Goal: Information Seeking & Learning: Learn about a topic

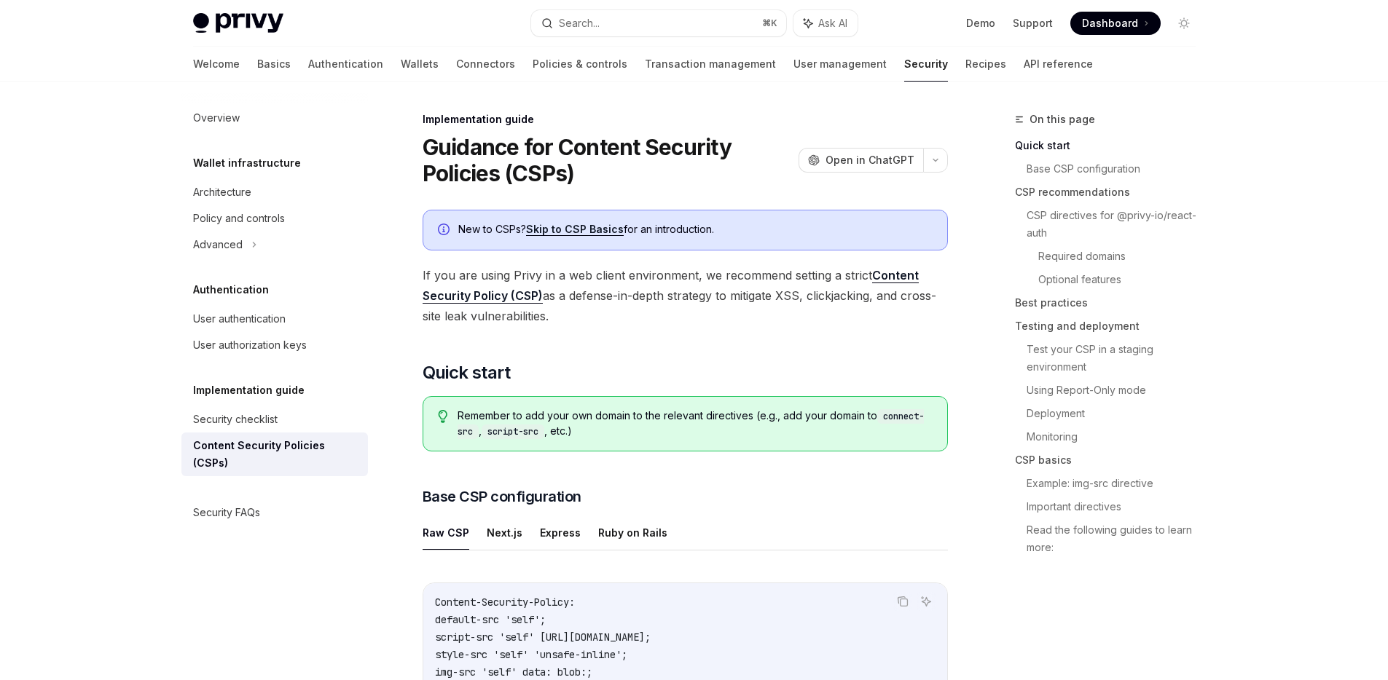
scroll to position [301, 0]
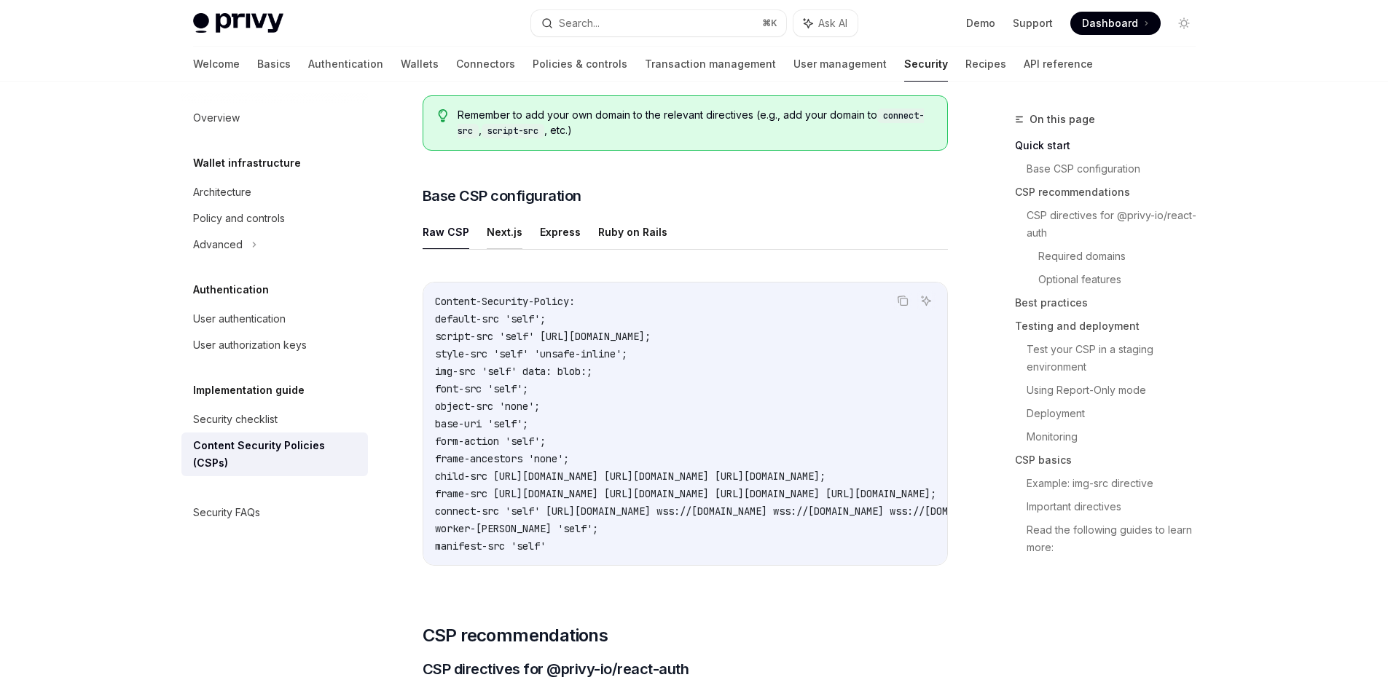
click at [500, 237] on button "Next.js" at bounding box center [505, 232] width 36 height 34
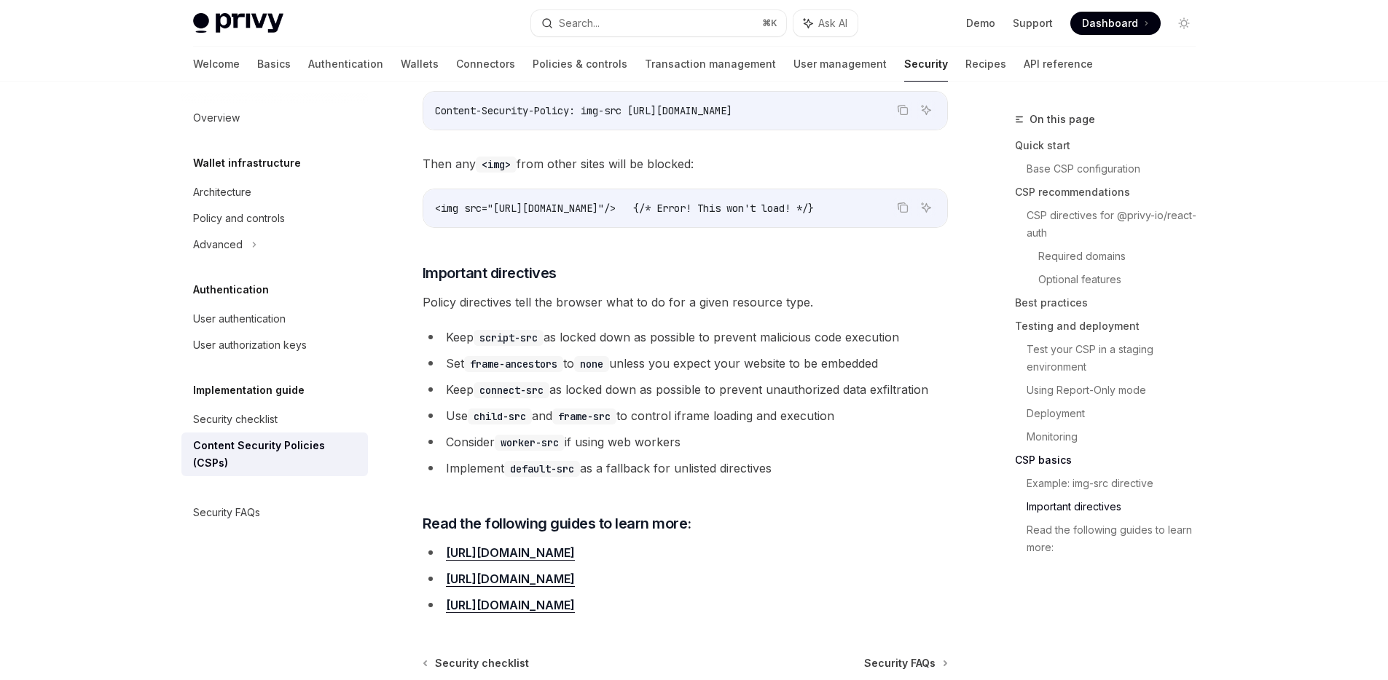
scroll to position [3833, 0]
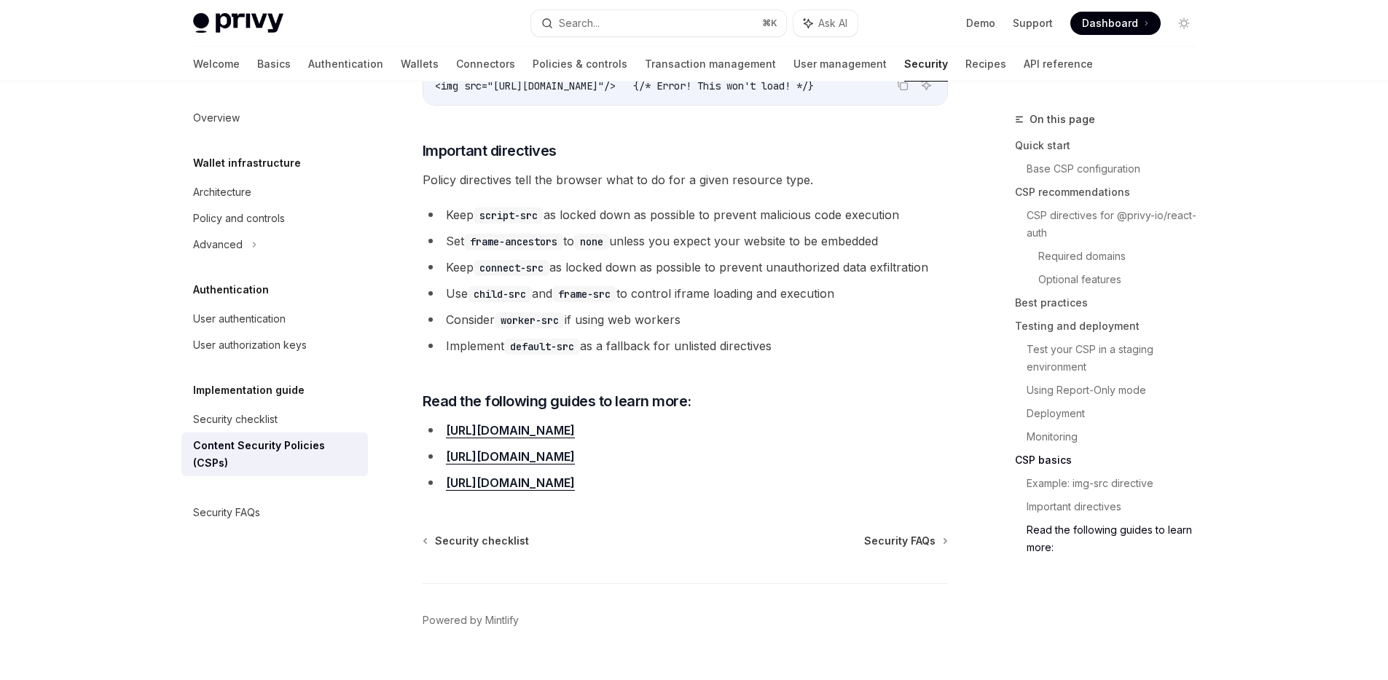
type textarea "*"
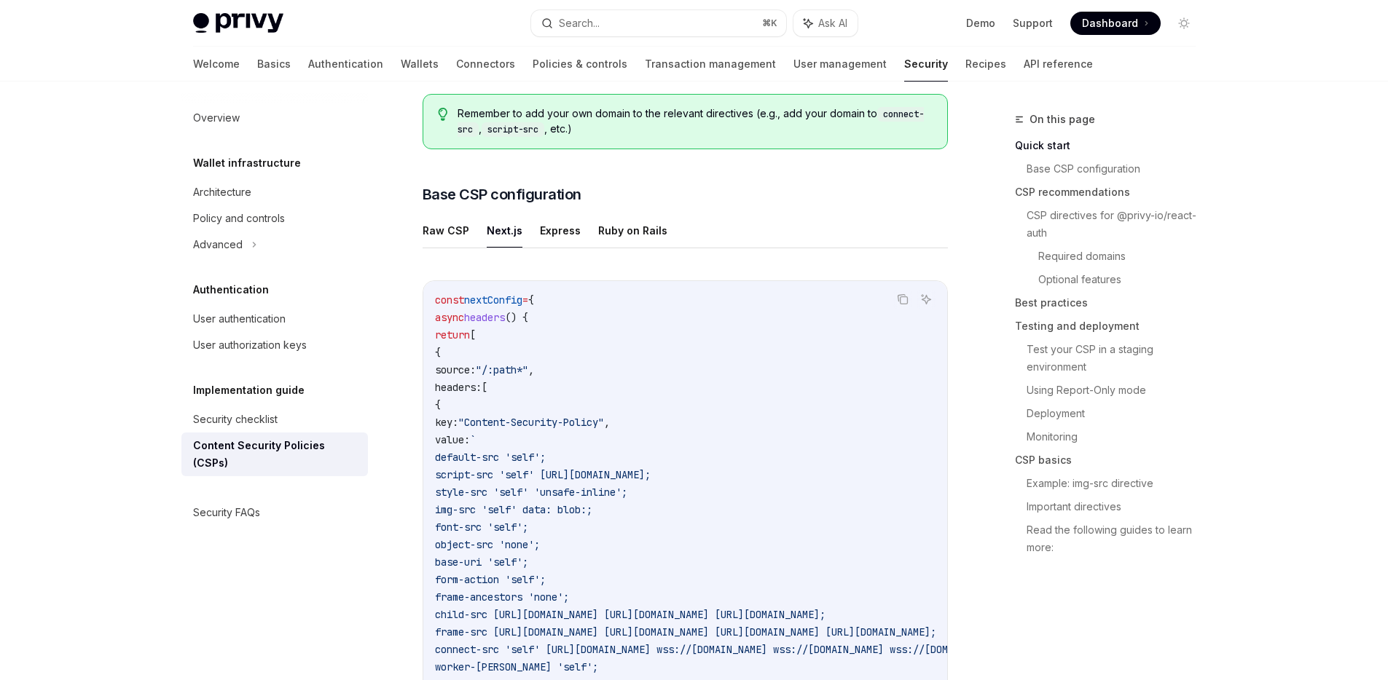
scroll to position [301, 0]
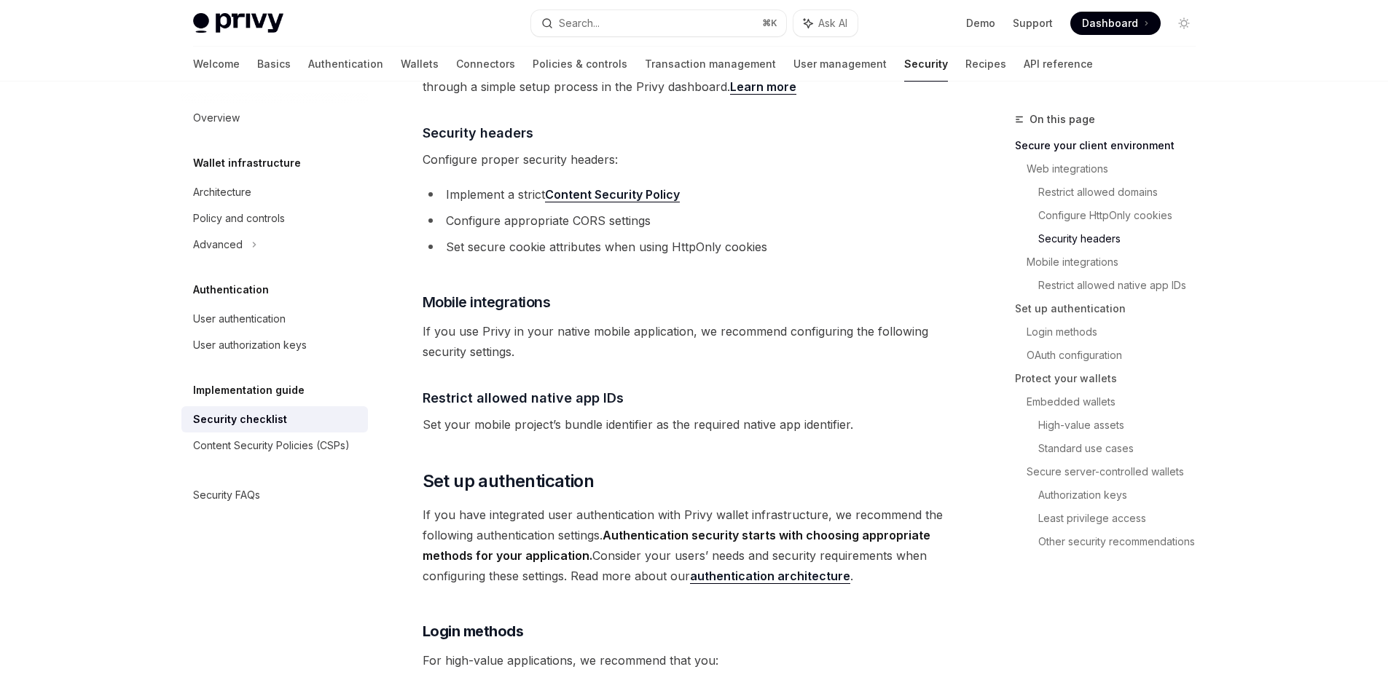
scroll to position [812, 0]
